Goal: Task Accomplishment & Management: Use online tool/utility

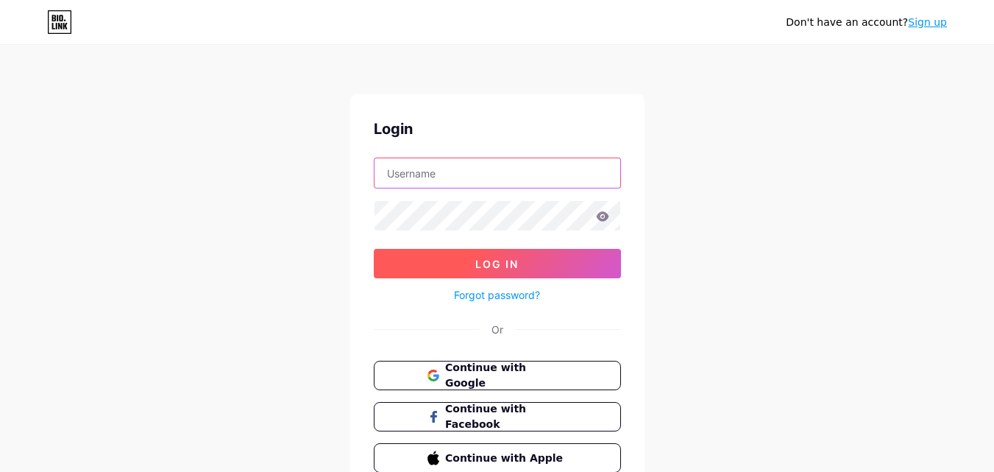
type input "[EMAIL_ADDRESS][DOMAIN_NAME]"
click at [507, 264] on span "Log In" at bounding box center [497, 264] width 43 height 13
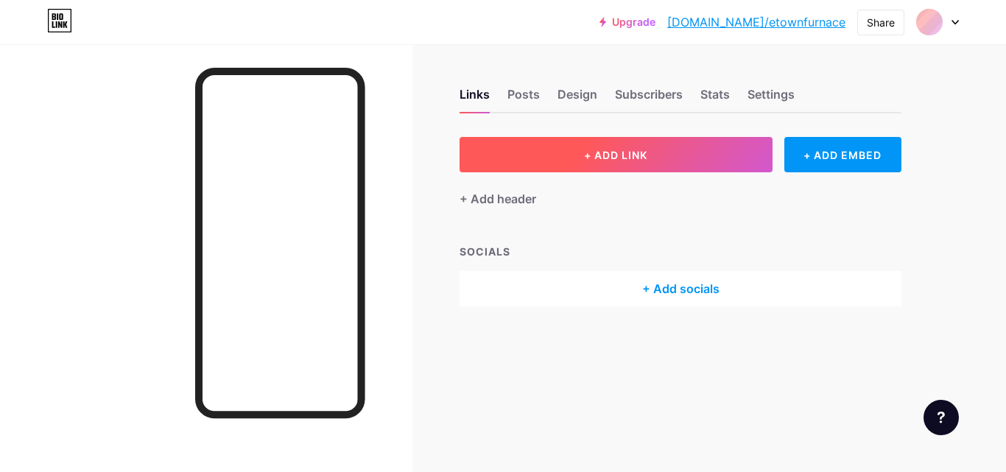
click at [612, 171] on button "+ ADD LINK" at bounding box center [615, 154] width 313 height 35
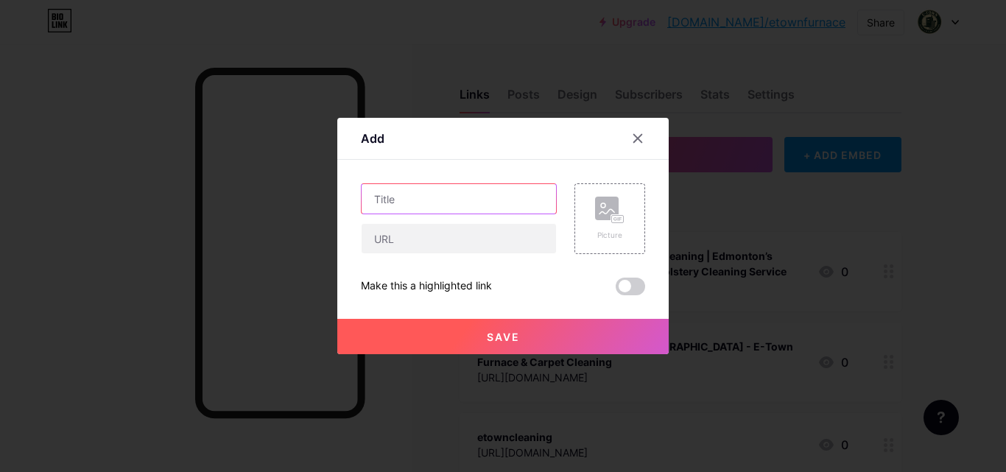
click at [471, 205] on input "text" at bounding box center [458, 198] width 194 height 29
click at [347, 180] on div "Add Content YouTube Play YouTube video without leaving your page. ADD Vimeo Pla…" at bounding box center [502, 236] width 331 height 236
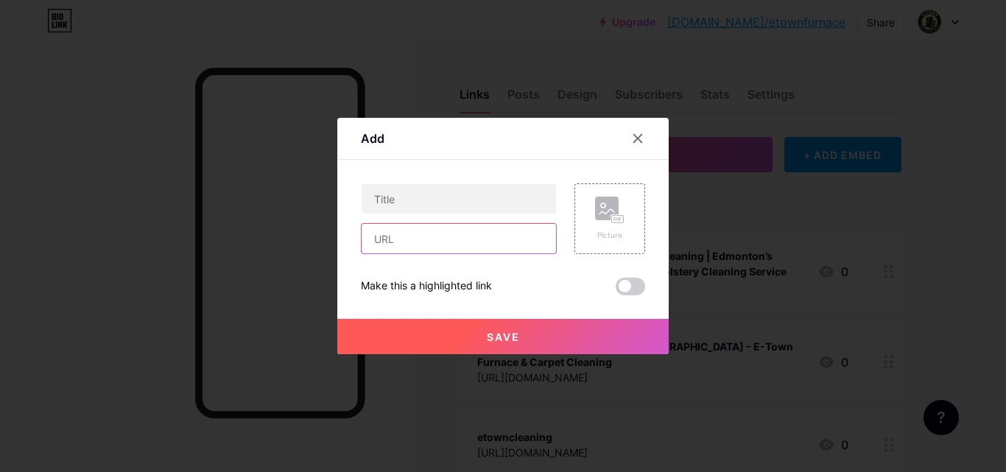
click at [400, 235] on input "text" at bounding box center [458, 238] width 194 height 29
paste input "[URL][DOMAIN_NAME]"
type input "[URL][DOMAIN_NAME]"
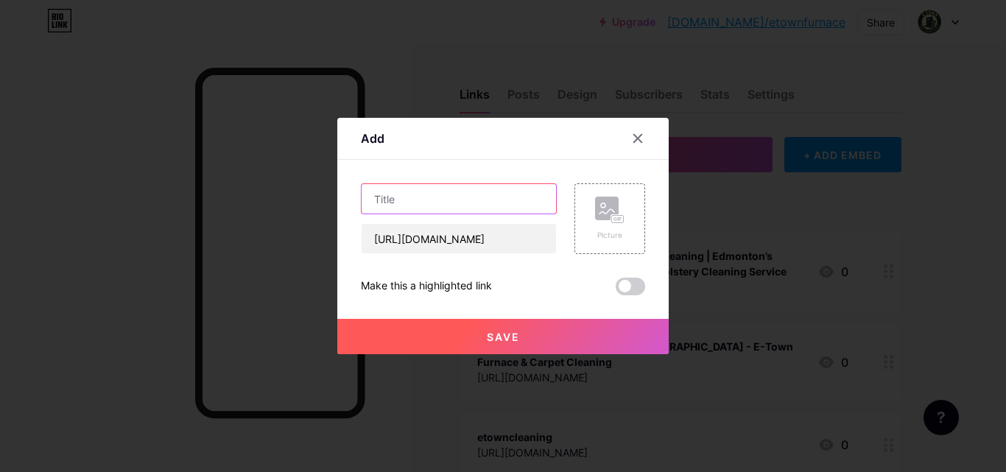
click at [441, 199] on input "text" at bounding box center [458, 198] width 194 height 29
paste input "Top Benefits of Professional Duct Cleaning in [GEOGRAPHIC_DATA] Homes - E-town …"
type input "Top Benefits of Professional Duct Cleaning in [GEOGRAPHIC_DATA] Homes - E-town …"
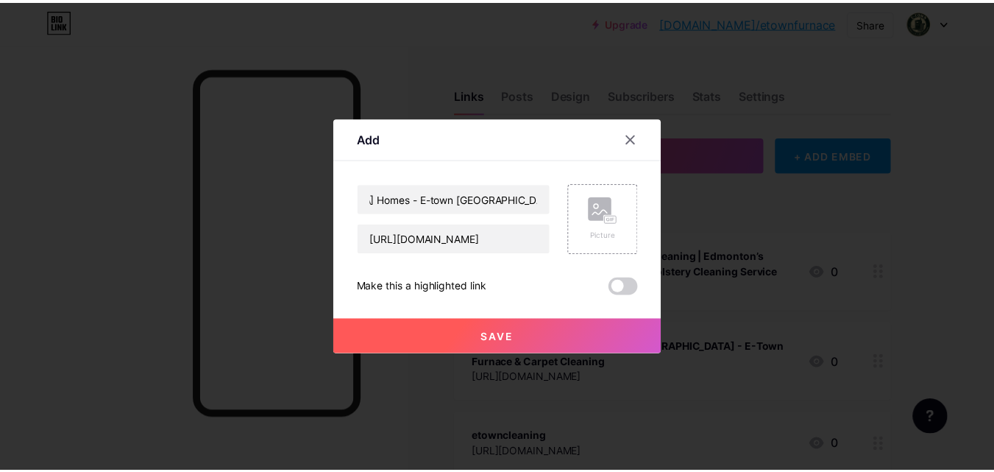
scroll to position [0, 0]
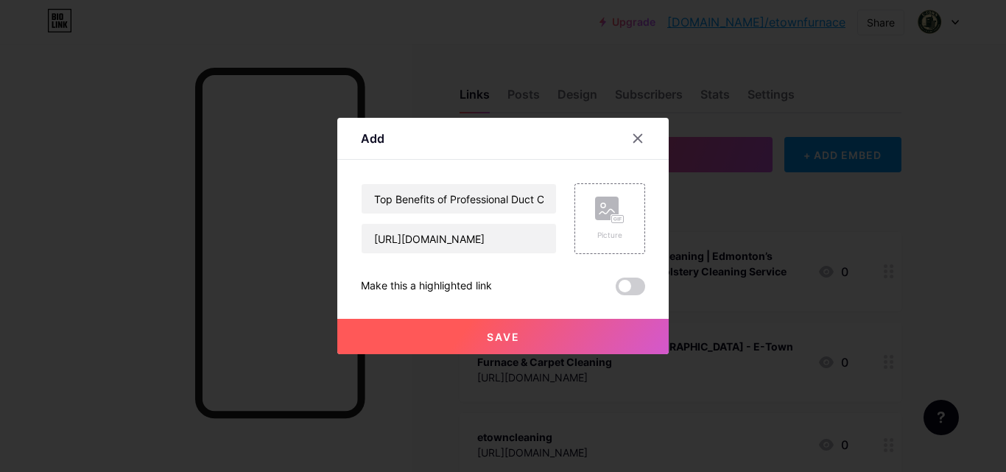
click at [481, 338] on button "Save" at bounding box center [502, 336] width 331 height 35
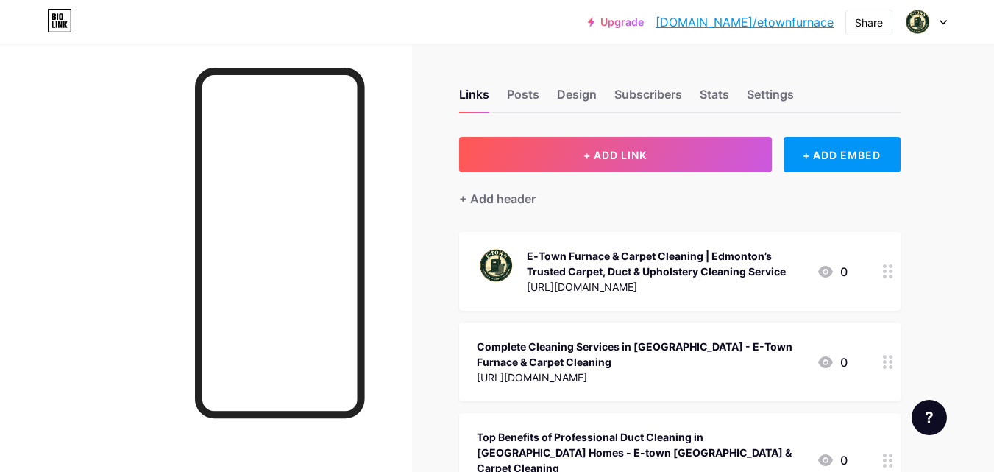
click at [777, 26] on link "[DOMAIN_NAME]/etownfurnace" at bounding box center [745, 22] width 178 height 18
